Goal: Task Accomplishment & Management: Complete application form

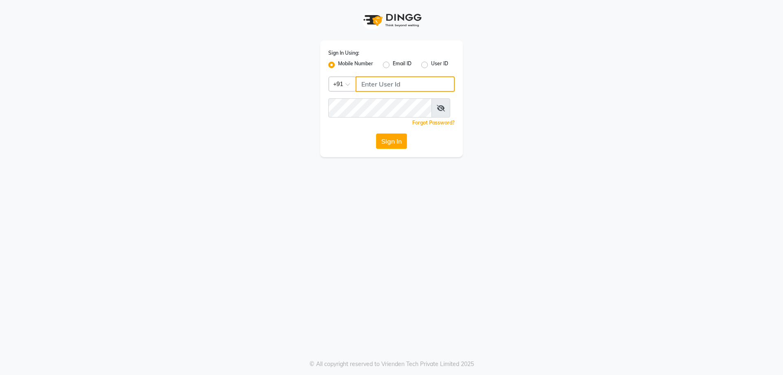
click at [368, 92] on input "Username" at bounding box center [405, 83] width 99 height 15
type input "73789417432"
click at [387, 149] on button "Sign In" at bounding box center [391, 140] width 31 height 15
click at [399, 149] on button "Sign In" at bounding box center [391, 140] width 31 height 15
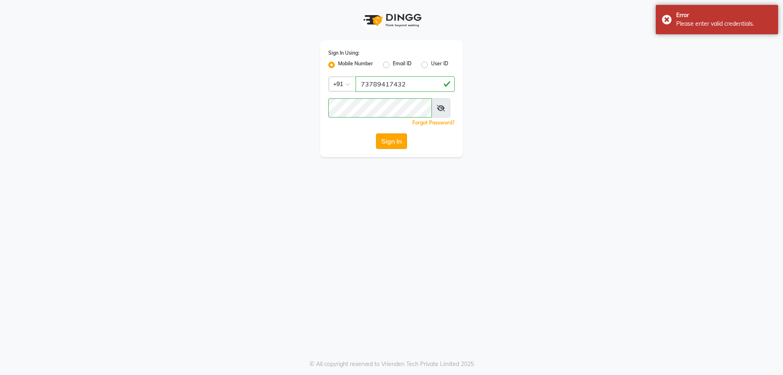
click at [395, 149] on button "Sign In" at bounding box center [391, 140] width 31 height 15
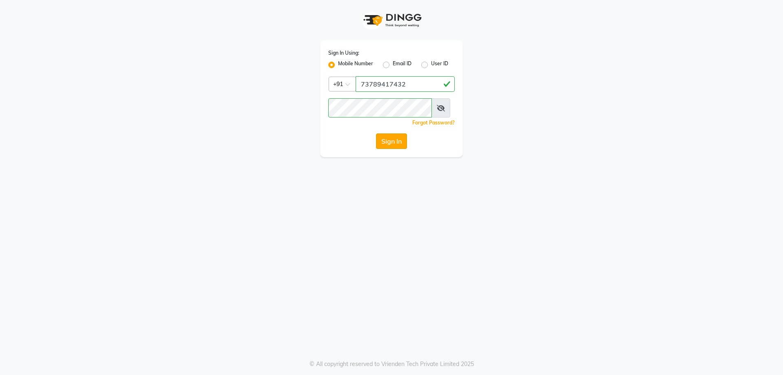
click at [390, 149] on button "Sign In" at bounding box center [391, 140] width 31 height 15
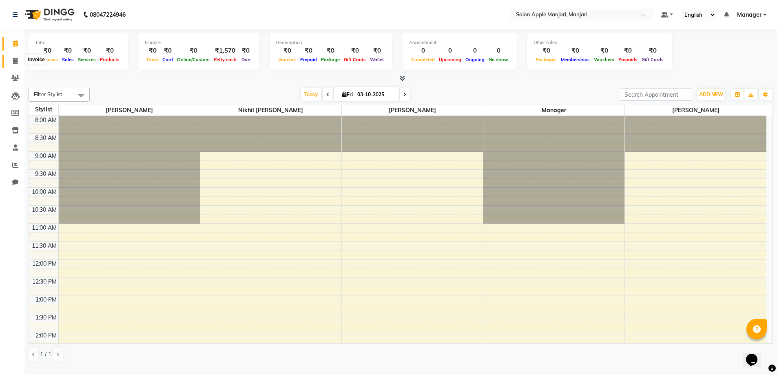
click at [12, 60] on span at bounding box center [15, 61] width 14 height 9
select select "8088"
select select "service"
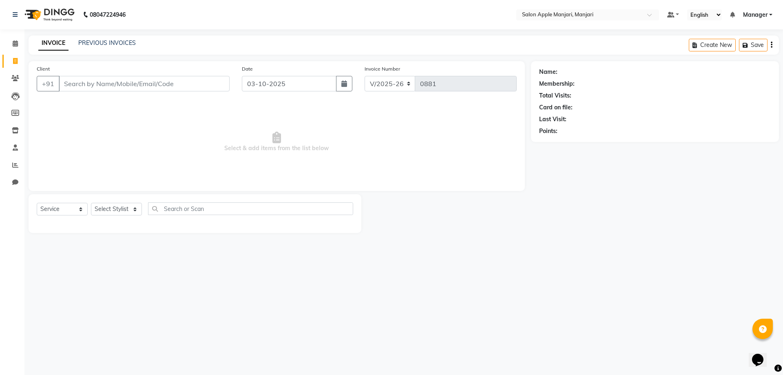
click at [103, 91] on input "Client" at bounding box center [144, 83] width 171 height 15
click at [79, 91] on input "Client" at bounding box center [144, 83] width 171 height 15
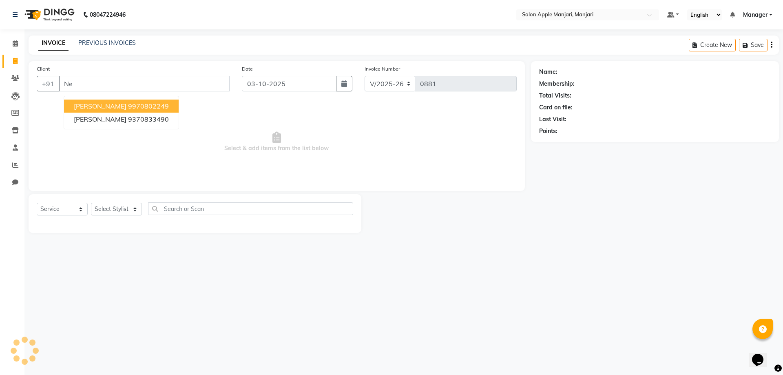
type input "N"
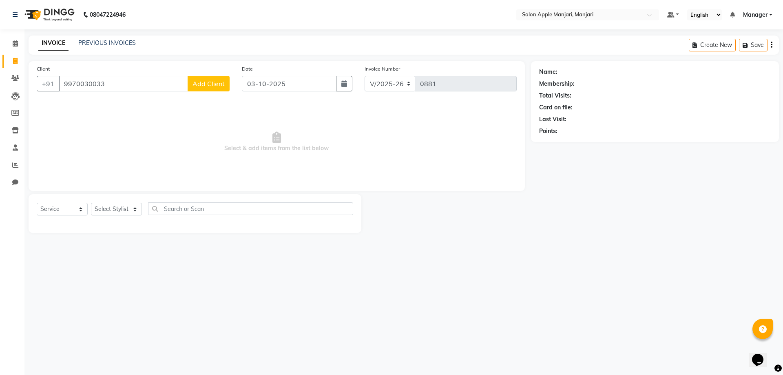
type input "9970030033"
click at [202, 88] on span "Add Client" at bounding box center [209, 84] width 32 height 8
select select "22"
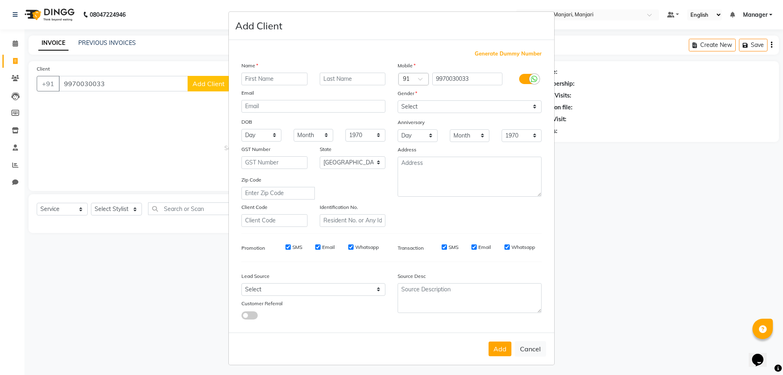
click at [266, 85] on input "text" at bounding box center [274, 79] width 66 height 13
type input "[PERSON_NAME]"
click at [334, 85] on input "text" at bounding box center [353, 79] width 66 height 13
type input "[PERSON_NAME]"
click at [443, 113] on select "Select [DEMOGRAPHIC_DATA] [DEMOGRAPHIC_DATA] Other Prefer Not To Say" at bounding box center [470, 106] width 144 height 13
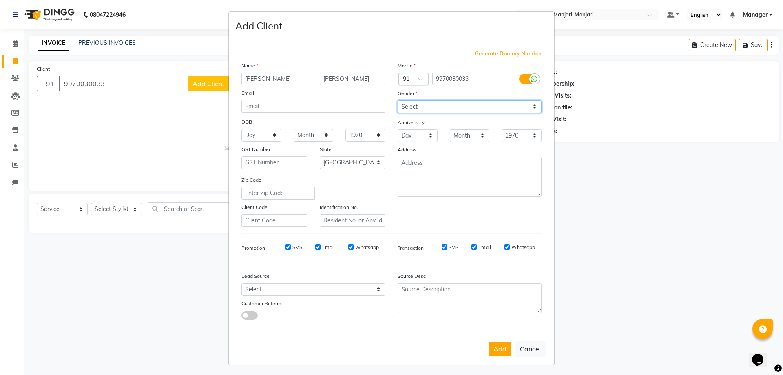
click at [445, 113] on select "Select [DEMOGRAPHIC_DATA] [DEMOGRAPHIC_DATA] Other Prefer Not To Say" at bounding box center [470, 106] width 144 height 13
select select "[DEMOGRAPHIC_DATA]"
click at [398, 113] on select "Select [DEMOGRAPHIC_DATA] [DEMOGRAPHIC_DATA] Other Prefer Not To Say" at bounding box center [470, 106] width 144 height 13
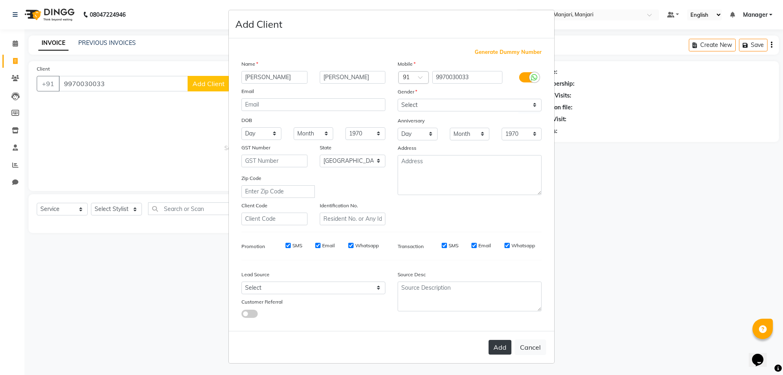
click at [489, 340] on button "Add" at bounding box center [500, 347] width 23 height 15
select select
select select "null"
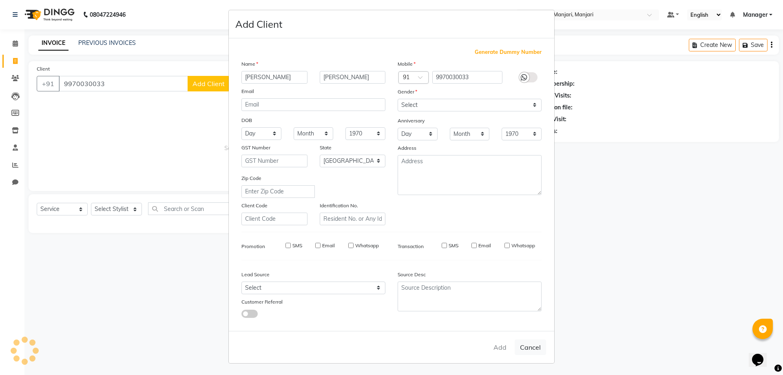
select select
checkbox input "false"
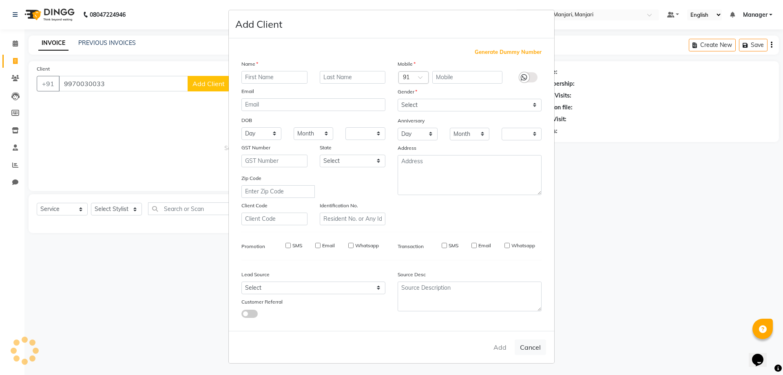
checkbox input "false"
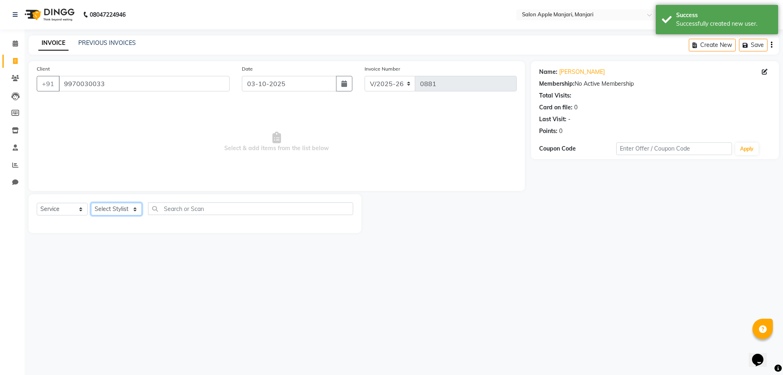
click at [123, 215] on select "Select Stylist [PERSON_NAME] Manager [PERSON_NAME] [PERSON_NAME] [PERSON_NAME] …" at bounding box center [116, 209] width 51 height 13
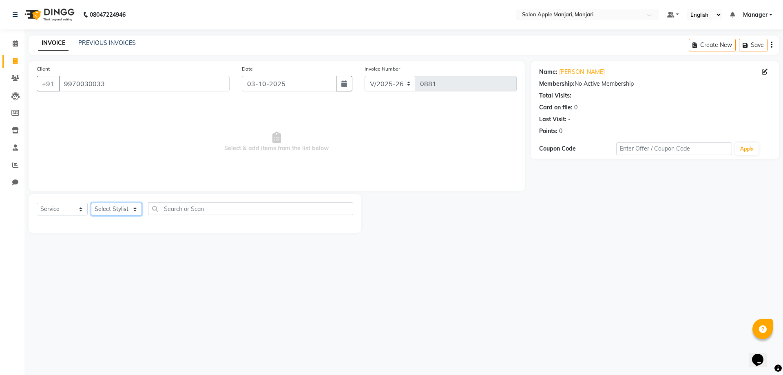
select select "85931"
click at [94, 215] on select "Select Stylist [PERSON_NAME] Manager [PERSON_NAME] [PERSON_NAME] [PERSON_NAME] …" at bounding box center [116, 209] width 51 height 13
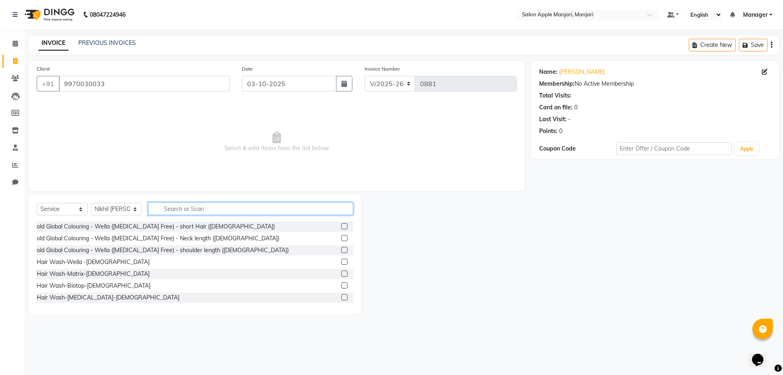
click at [181, 215] on input "text" at bounding box center [250, 208] width 205 height 13
click at [177, 215] on input "text" at bounding box center [250, 208] width 205 height 13
click at [203, 215] on input "Hair" at bounding box center [245, 208] width 194 height 13
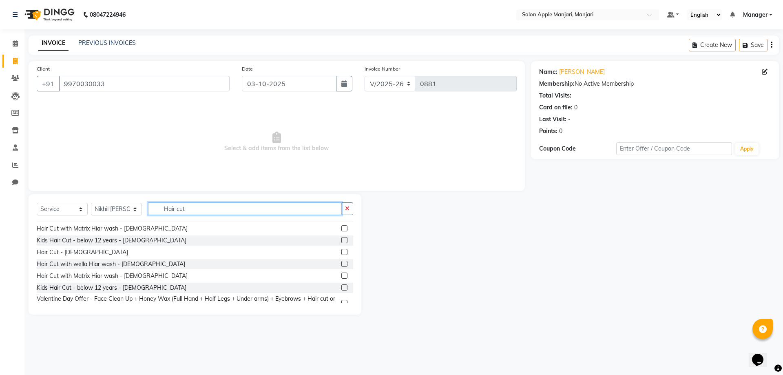
scroll to position [51, 0]
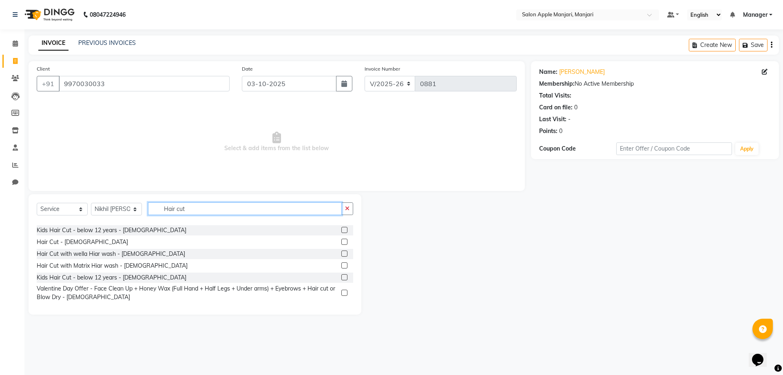
type input "Hair cut"
click at [341, 245] on label at bounding box center [344, 242] width 6 height 6
click at [341, 245] on input "checkbox" at bounding box center [343, 241] width 5 height 5
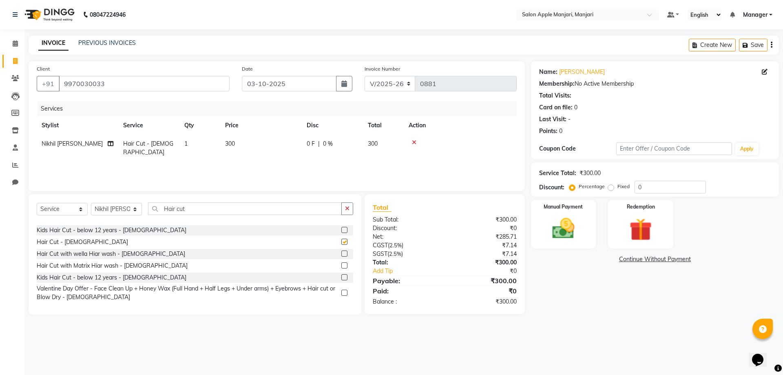
checkbox input "false"
click at [215, 215] on input "Hair cut" at bounding box center [245, 208] width 194 height 13
type input "H"
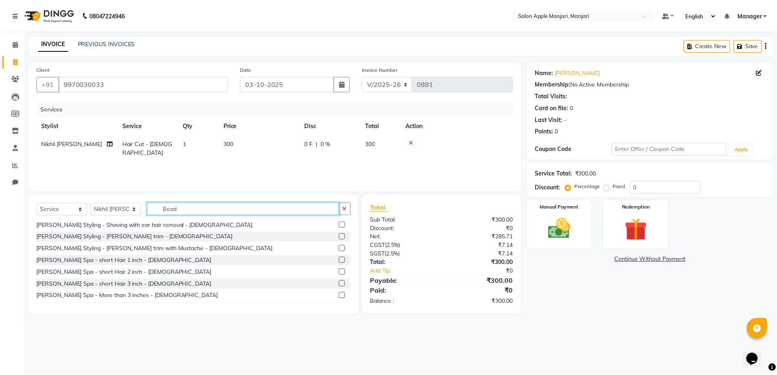
scroll to position [0, 0]
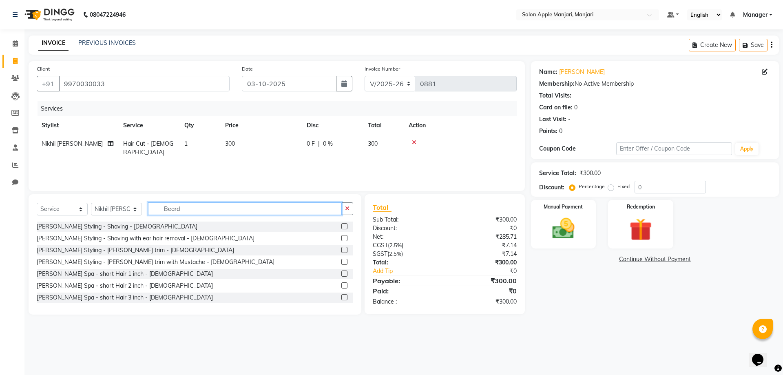
type input "Beard"
click at [341, 265] on label at bounding box center [344, 262] width 6 height 6
click at [341, 265] on input "checkbox" at bounding box center [343, 261] width 5 height 5
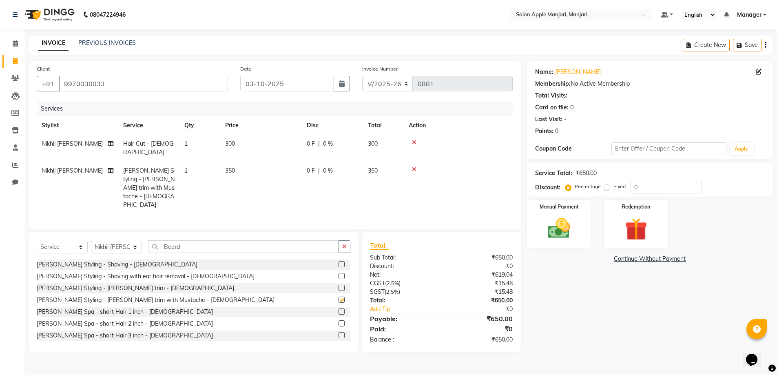
checkbox input "false"
click at [560, 210] on label "Manual Payment" at bounding box center [559, 206] width 41 height 8
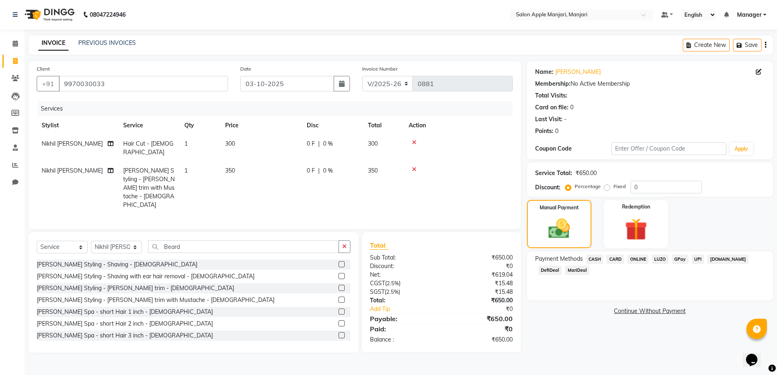
click at [599, 264] on span "CASH" at bounding box center [595, 258] width 18 height 9
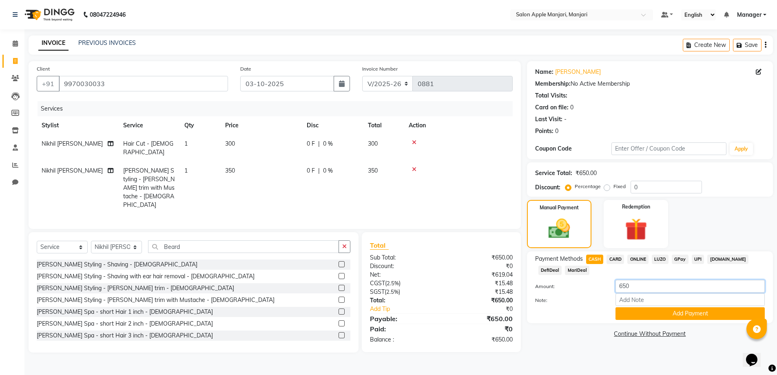
click at [637, 292] on input "650" at bounding box center [689, 286] width 149 height 13
type input "6"
type input "500"
click at [648, 320] on button "Add Payment" at bounding box center [689, 313] width 149 height 13
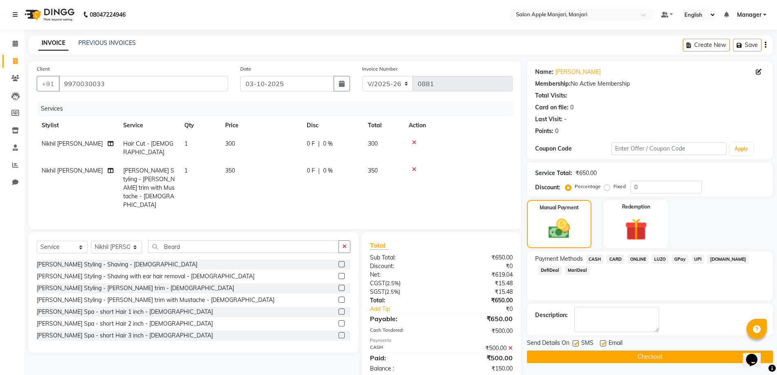
click at [648, 264] on span "ONLINE" at bounding box center [637, 258] width 21 height 9
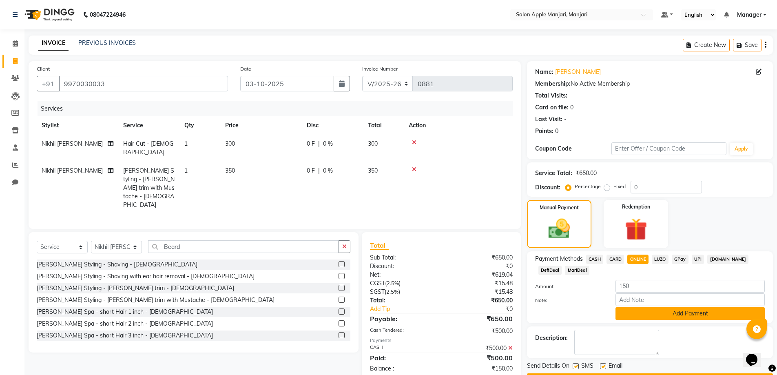
click at [662, 320] on button "Add Payment" at bounding box center [689, 313] width 149 height 13
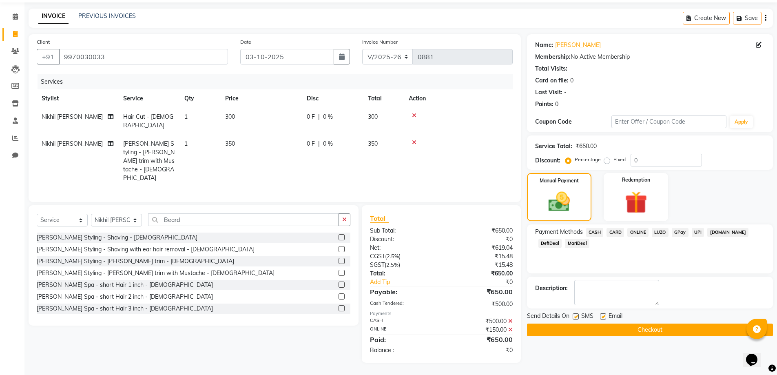
scroll to position [61, 0]
click at [648, 336] on button "Checkout" at bounding box center [650, 329] width 246 height 13
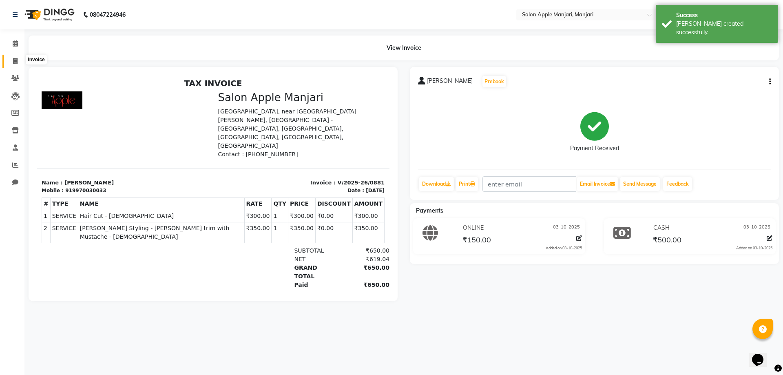
click at [15, 60] on icon at bounding box center [15, 61] width 4 height 6
select select "service"
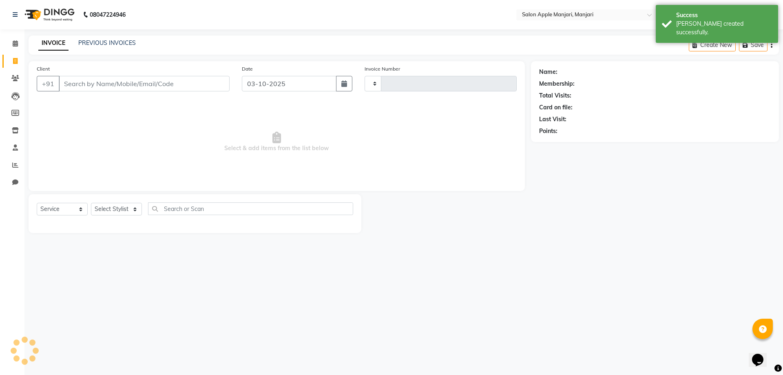
type input "0882"
select select "8088"
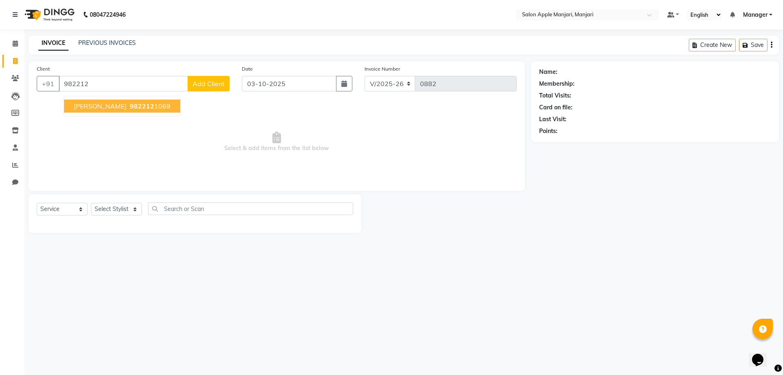
click at [126, 110] on span "[PERSON_NAME]" at bounding box center [100, 106] width 53 height 8
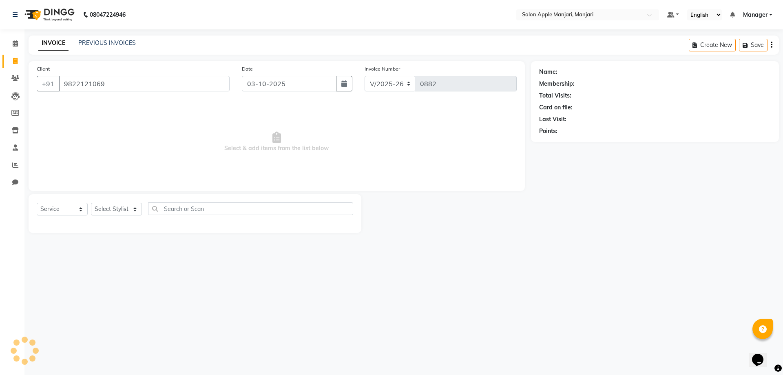
type input "9822121069"
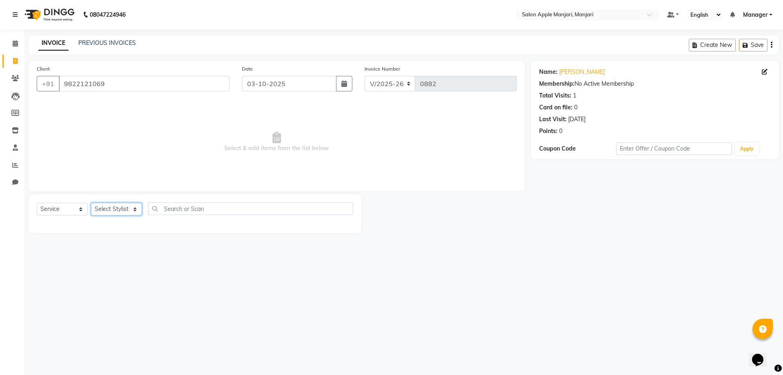
click at [119, 215] on select "Select Stylist [PERSON_NAME] Manager [PERSON_NAME] [PERSON_NAME] [PERSON_NAME] …" at bounding box center [116, 209] width 51 height 13
select select "85931"
click at [94, 215] on select "Select Stylist [PERSON_NAME] Manager [PERSON_NAME] [PERSON_NAME] [PERSON_NAME] …" at bounding box center [116, 209] width 51 height 13
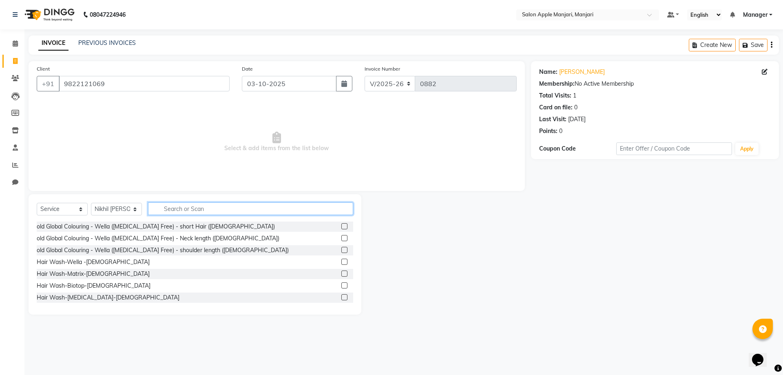
click at [188, 215] on input "text" at bounding box center [250, 208] width 205 height 13
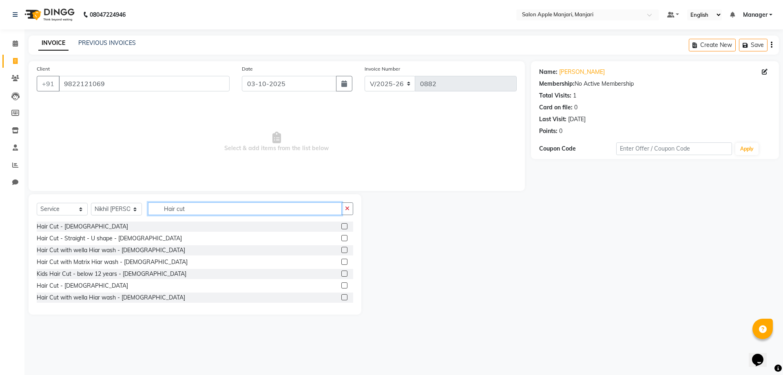
type input "Hair cut"
click at [341, 288] on label at bounding box center [344, 285] width 6 height 6
click at [341, 288] on input "checkbox" at bounding box center [343, 285] width 5 height 5
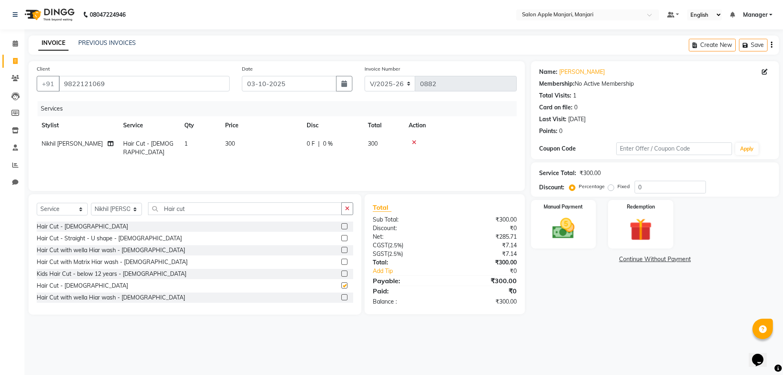
checkbox input "false"
click at [544, 244] on div "Manual Payment" at bounding box center [563, 224] width 68 height 50
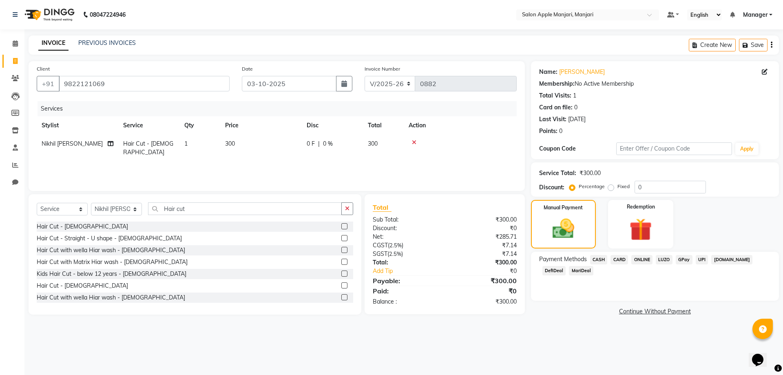
click at [649, 264] on span "ONLINE" at bounding box center [641, 259] width 21 height 9
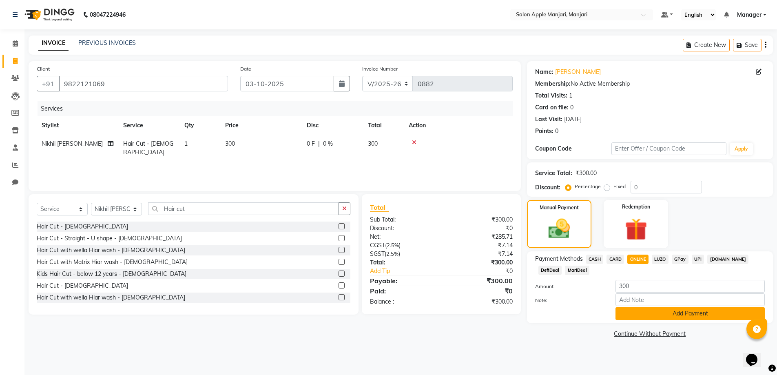
click at [671, 320] on button "Add Payment" at bounding box center [689, 313] width 149 height 13
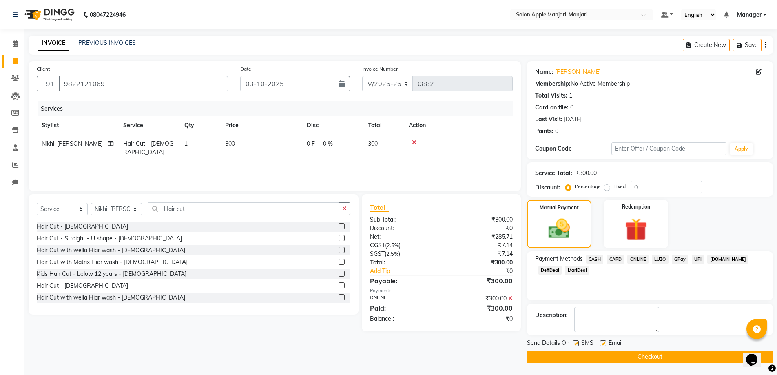
scroll to position [41, 0]
click at [606, 353] on button "Checkout" at bounding box center [650, 356] width 246 height 13
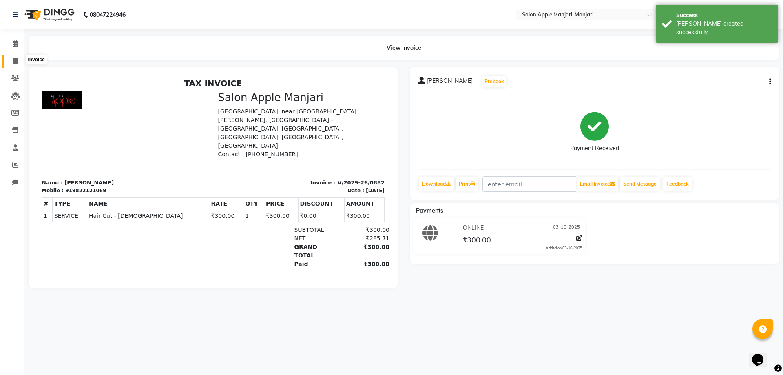
click at [15, 58] on icon at bounding box center [15, 61] width 4 height 6
select select "8088"
select select "service"
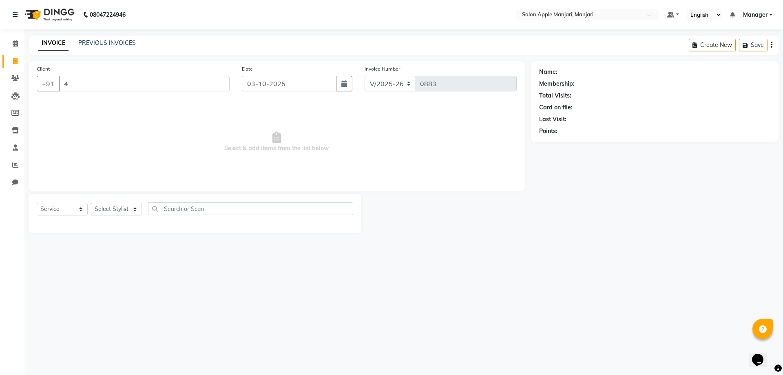
type input "4"
